Goal: Find specific page/section: Find specific page/section

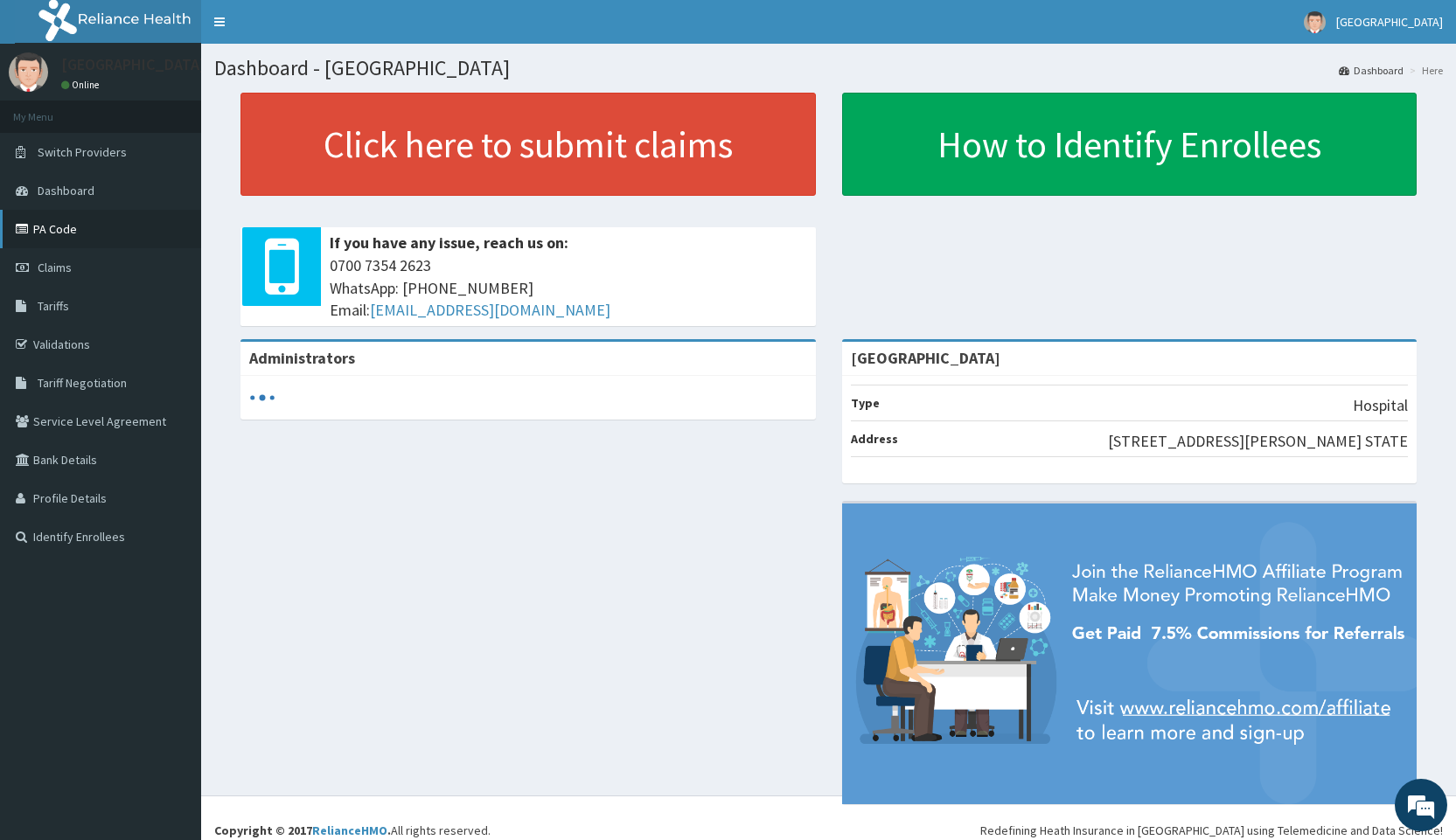
click at [52, 228] on link "PA Code" at bounding box center [100, 229] width 201 height 39
click at [60, 234] on link "PA Code" at bounding box center [100, 229] width 201 height 39
